Goal: Task Accomplishment & Management: Manage account settings

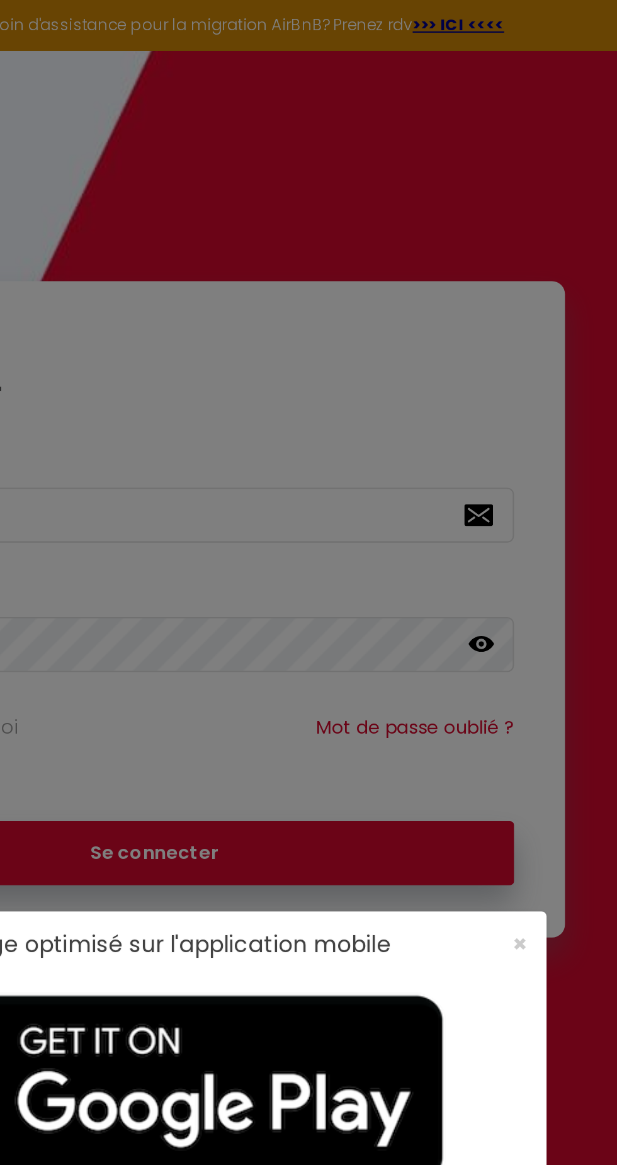
click at [480, 274] on div "Affichage optimisé sur l'application mobile ×" at bounding box center [309, 582] width 378 height 1165
click at [487, 448] on span "×" at bounding box center [484, 454] width 7 height 16
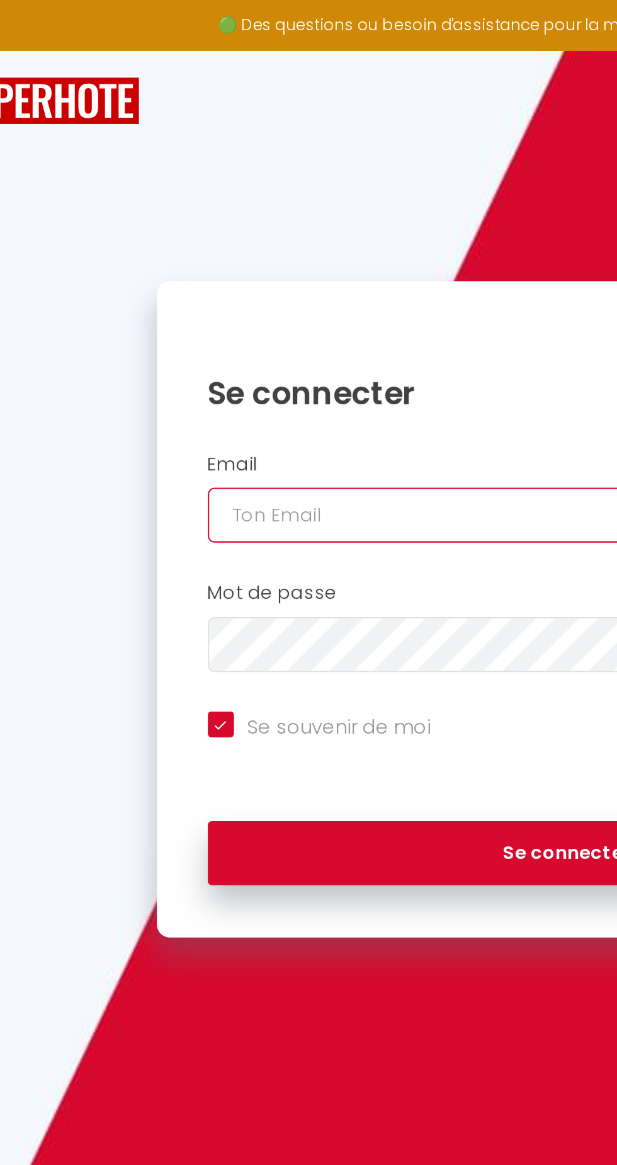
click at [148, 242] on input "email" at bounding box center [308, 248] width 347 height 26
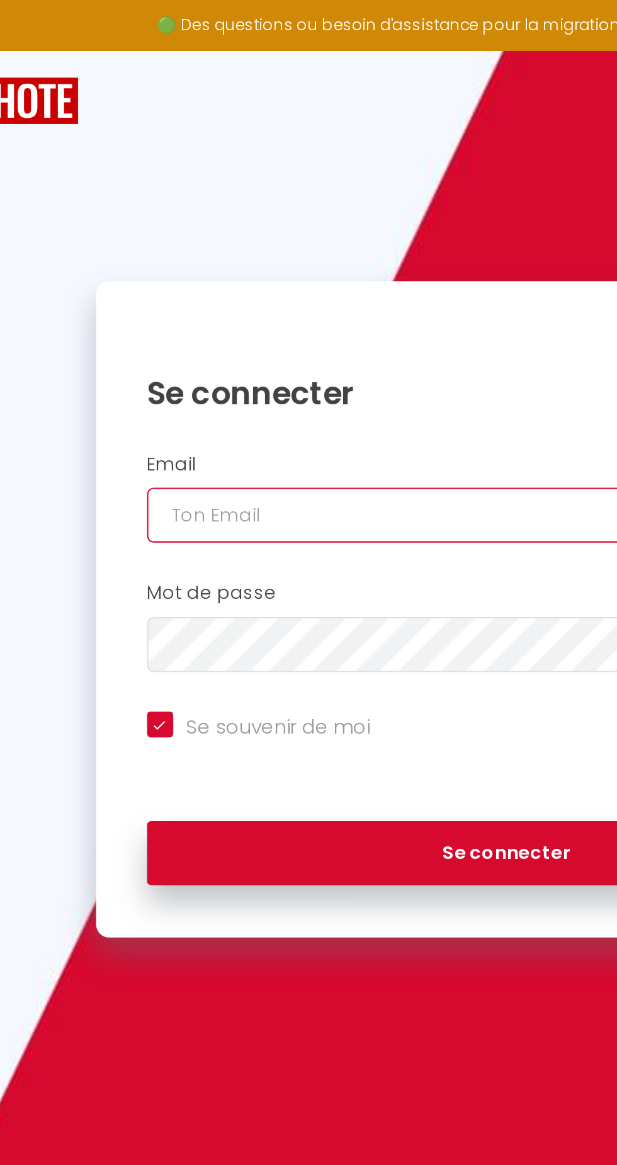
type input "c"
checkbox input "true"
type input "m"
checkbox input "true"
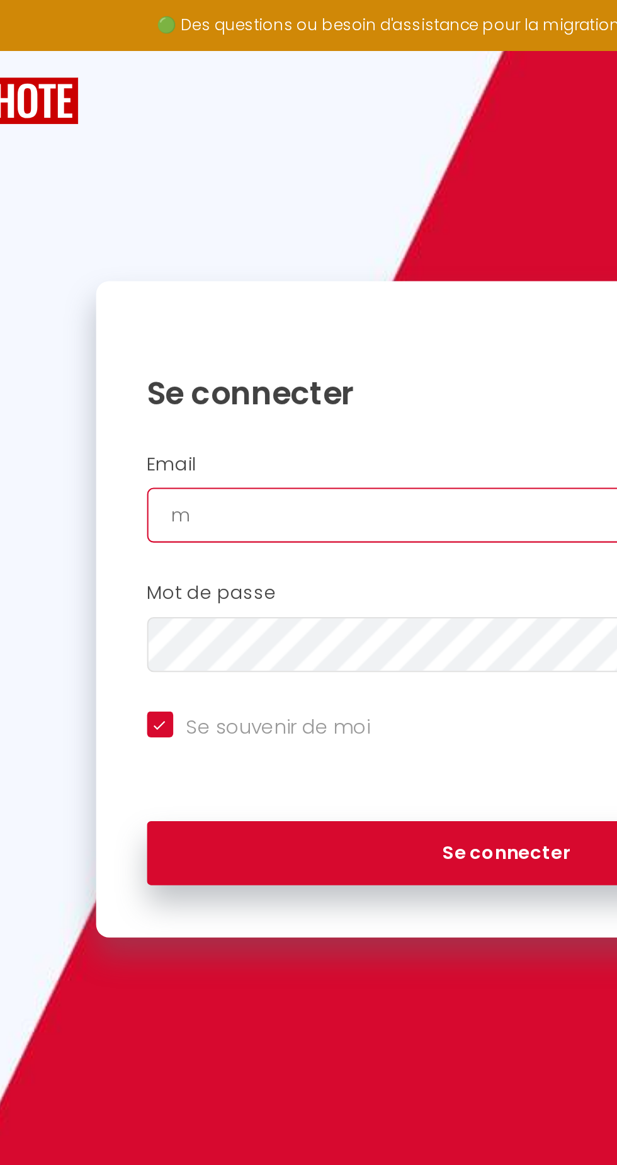
type input "ma"
checkbox input "true"
type input "man"
checkbox input "true"
type input "manu"
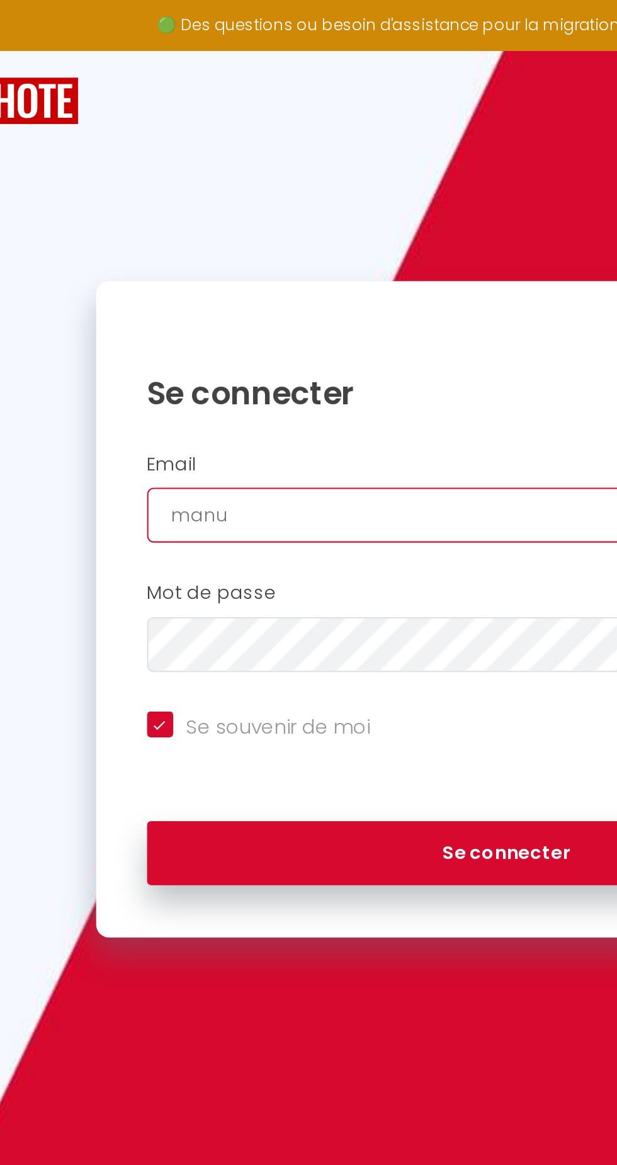
checkbox input "true"
type input "manue"
checkbox input "true"
type input "manuel"
checkbox input "true"
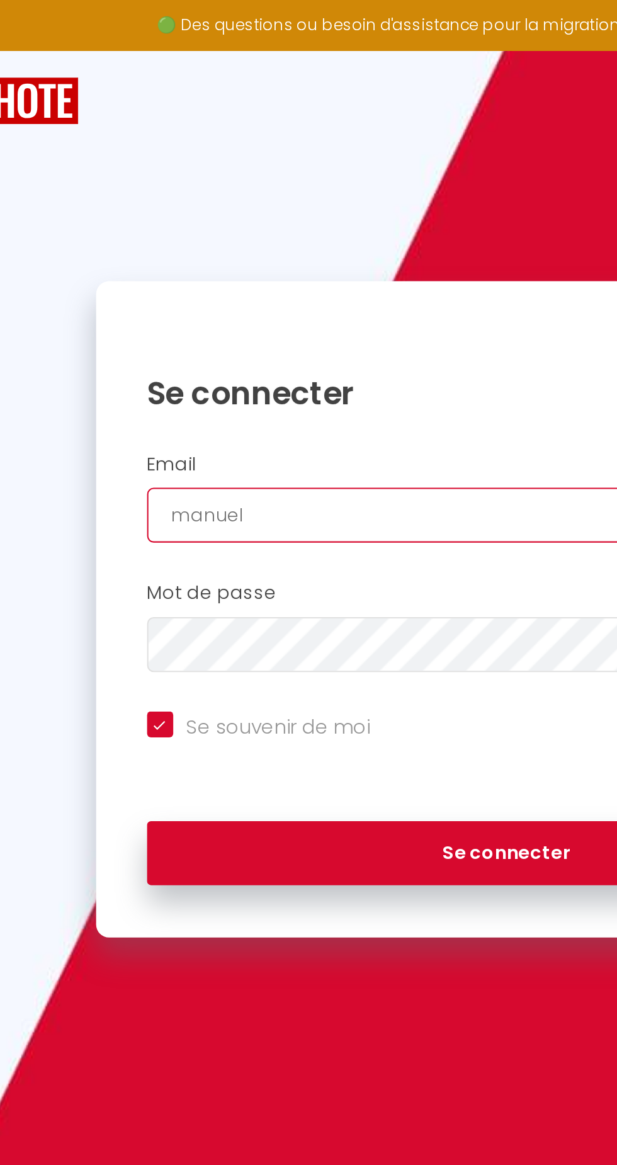
type input "[EMAIL_ADDRESS][DOMAIN_NAME]"
checkbox input "true"
type input "[EMAIL_ADDRESS][DOMAIN_NAME]"
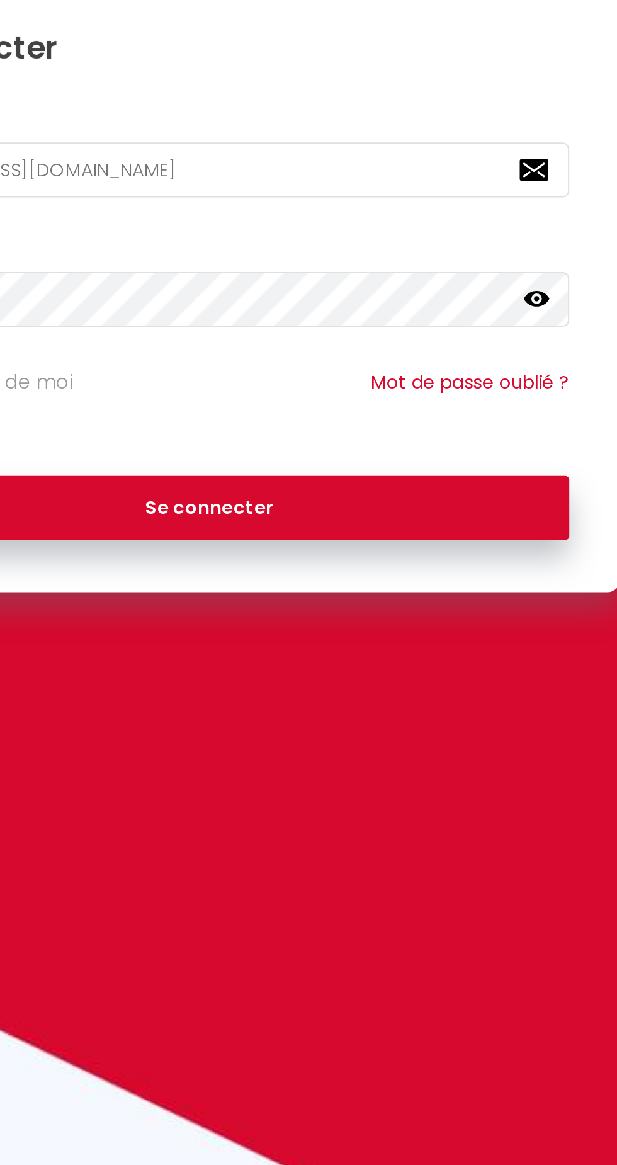
click at [470, 307] on icon at bounding box center [466, 310] width 13 height 13
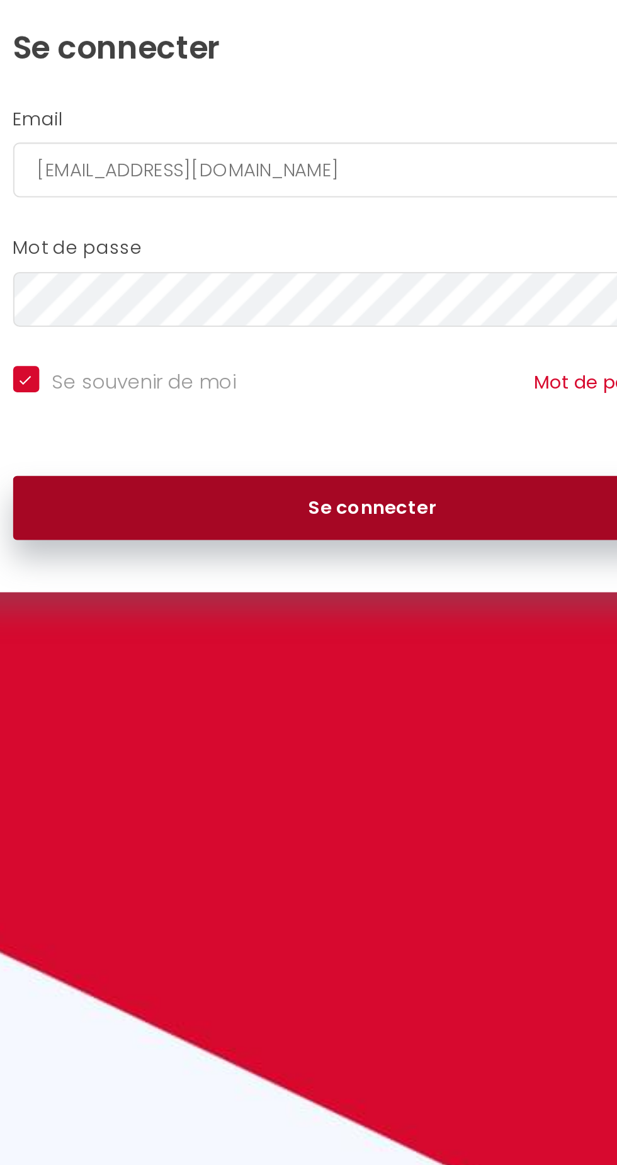
click at [290, 416] on button "Se connecter" at bounding box center [308, 410] width 347 height 31
checkbox input "true"
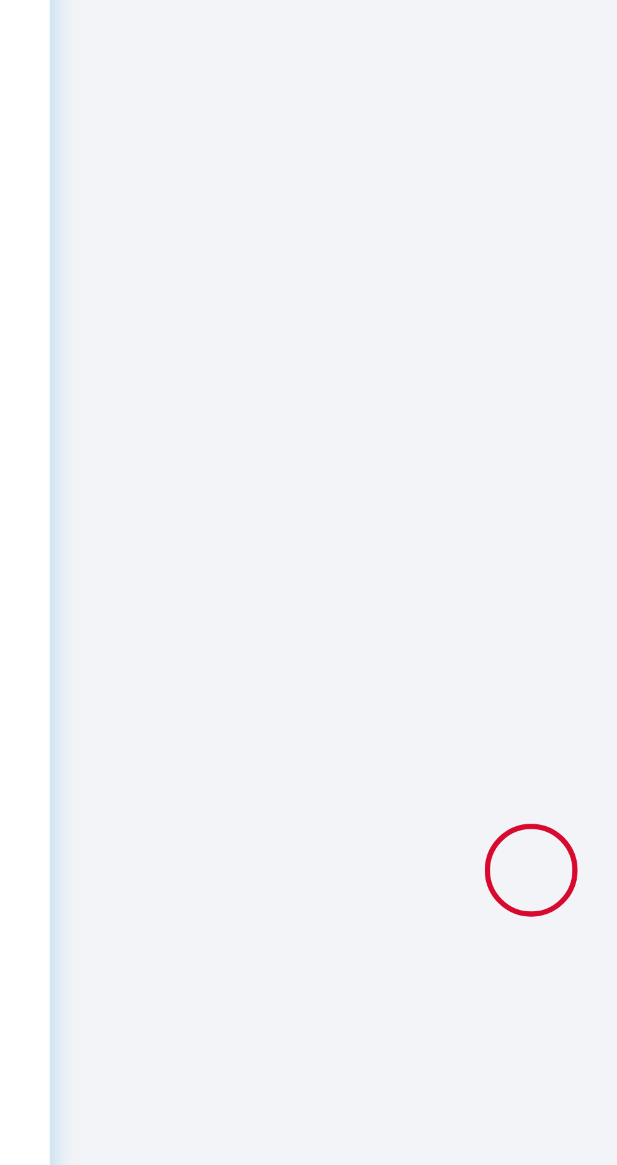
scroll to position [44, 0]
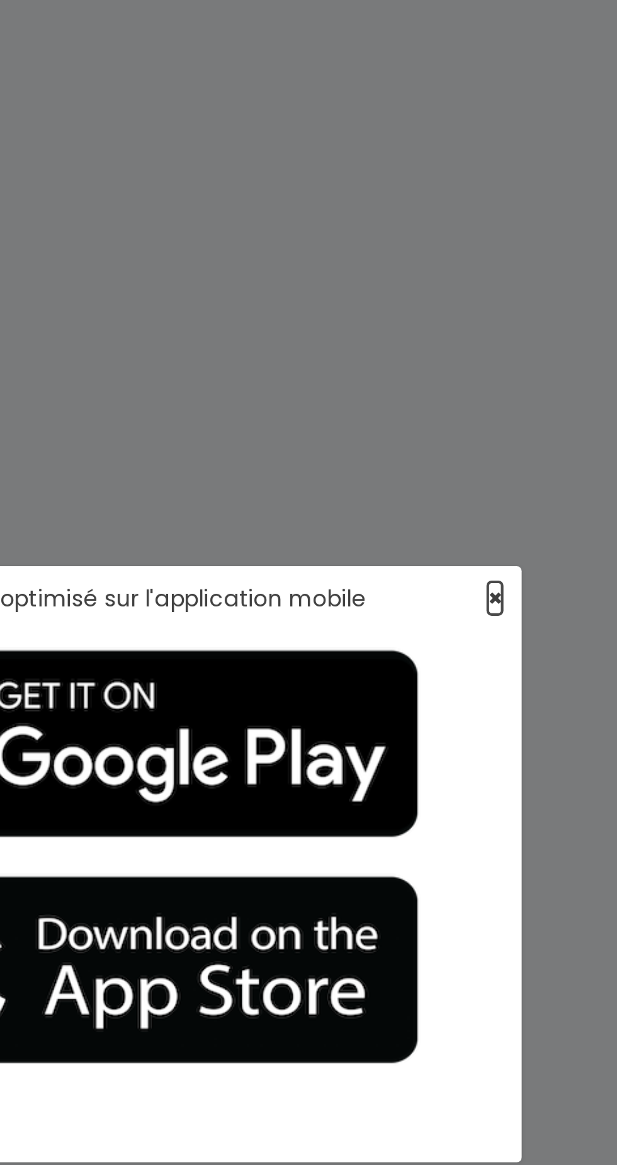
click at [483, 462] on span "×" at bounding box center [484, 454] width 7 height 16
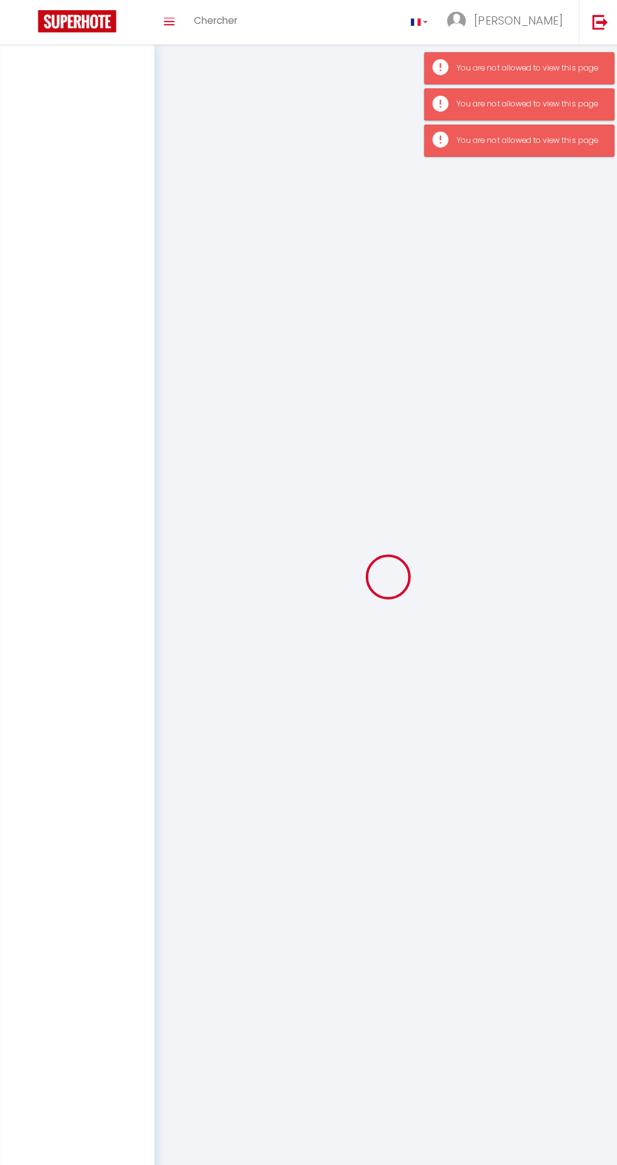
scroll to position [0, 0]
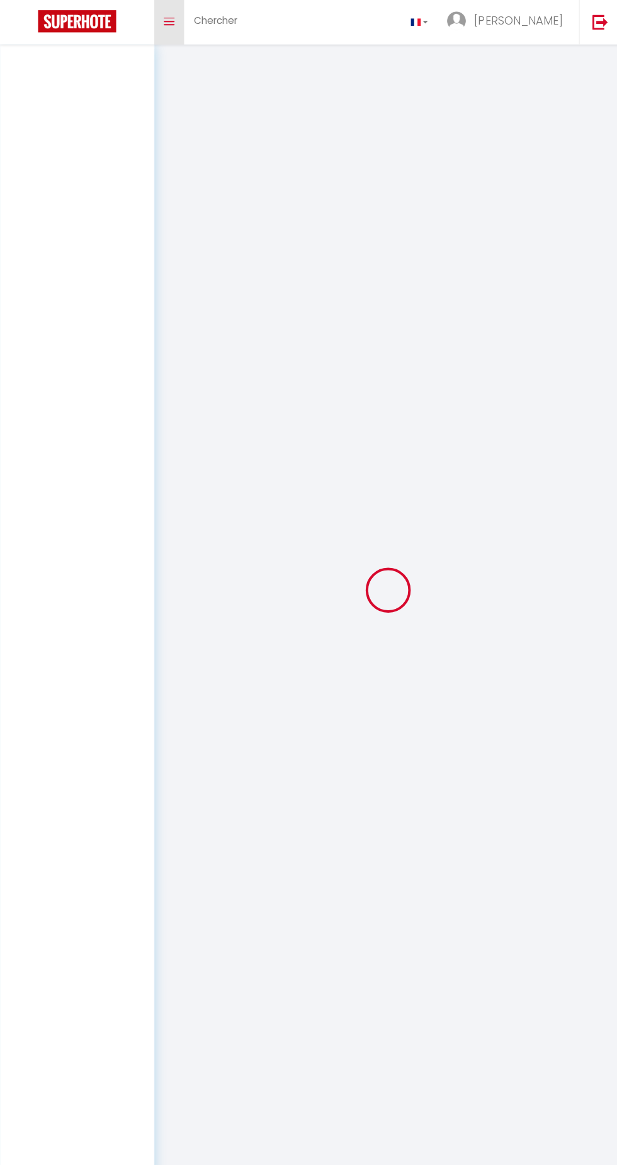
click at [167, 18] on icon "Toggle menubar" at bounding box center [167, 22] width 11 height 8
click at [200, 27] on span "Chercher" at bounding box center [213, 20] width 43 height 13
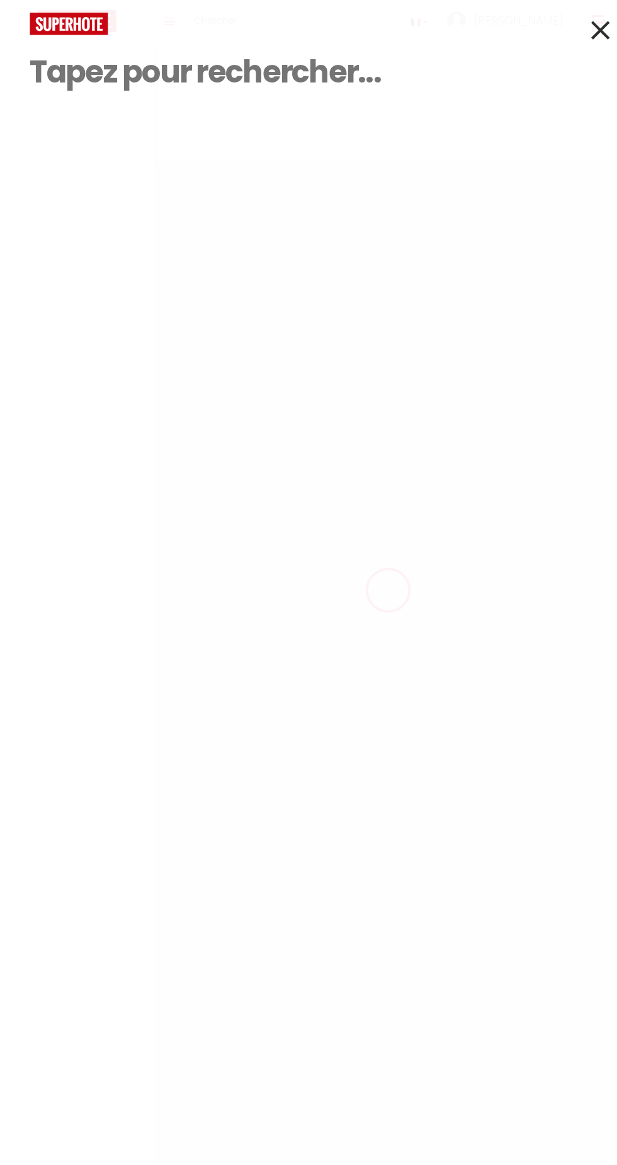
click at [573, 56] on input at bounding box center [309, 72] width 558 height 74
